Goal: Register for event/course

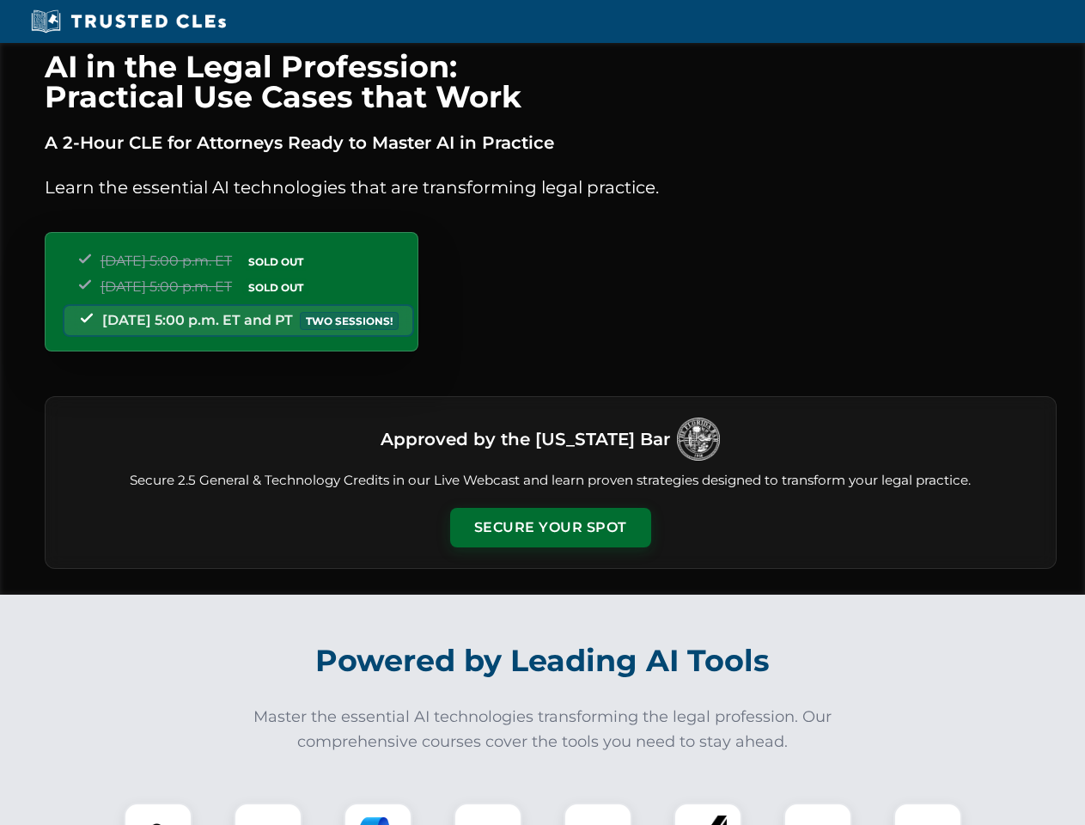
click at [550, 527] on button "Secure Your Spot" at bounding box center [550, 528] width 201 height 40
click at [158, 814] on img at bounding box center [158, 837] width 50 height 50
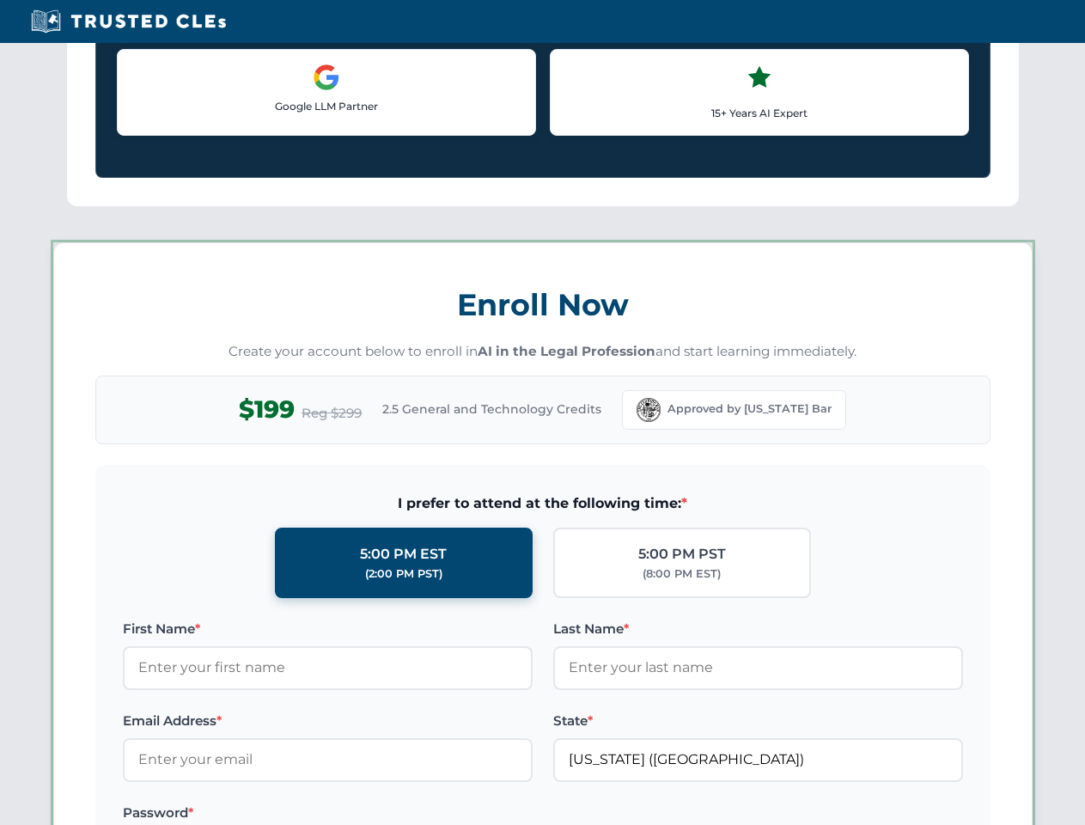
click at [378, 814] on label "Password *" at bounding box center [328, 812] width 410 height 21
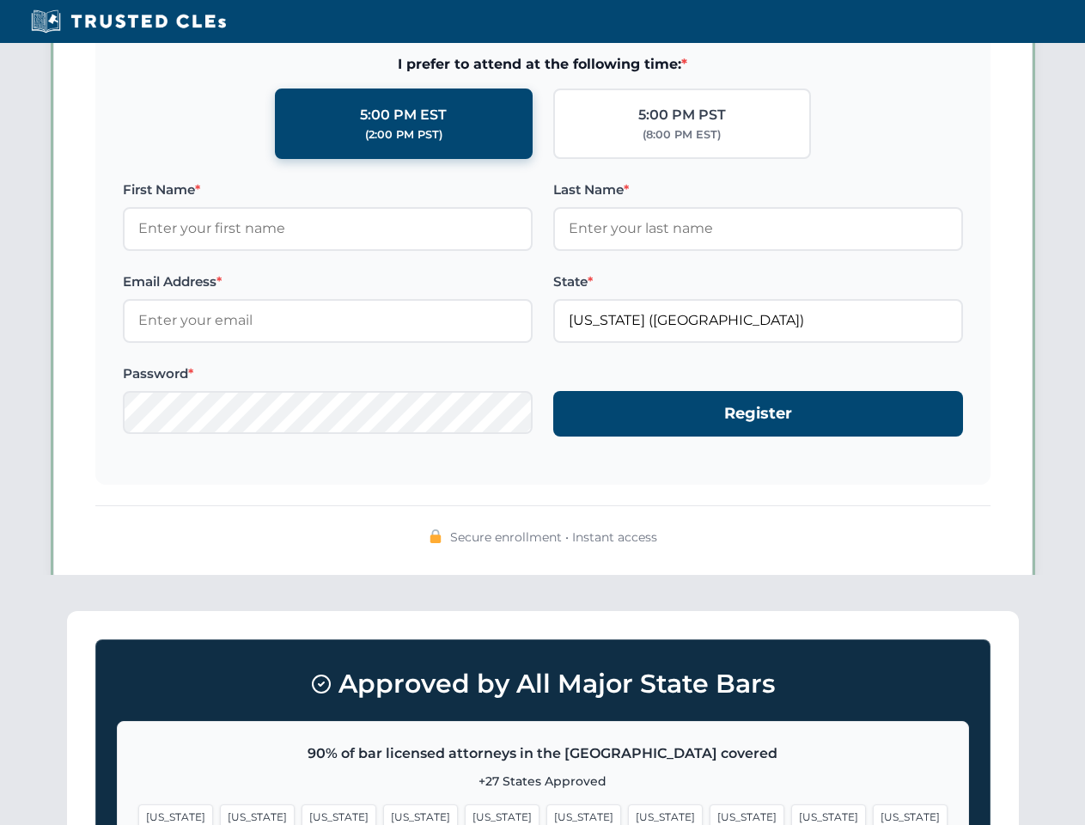
click at [791, 814] on span "[US_STATE]" at bounding box center [828, 816] width 75 height 25
